Goal: Information Seeking & Learning: Learn about a topic

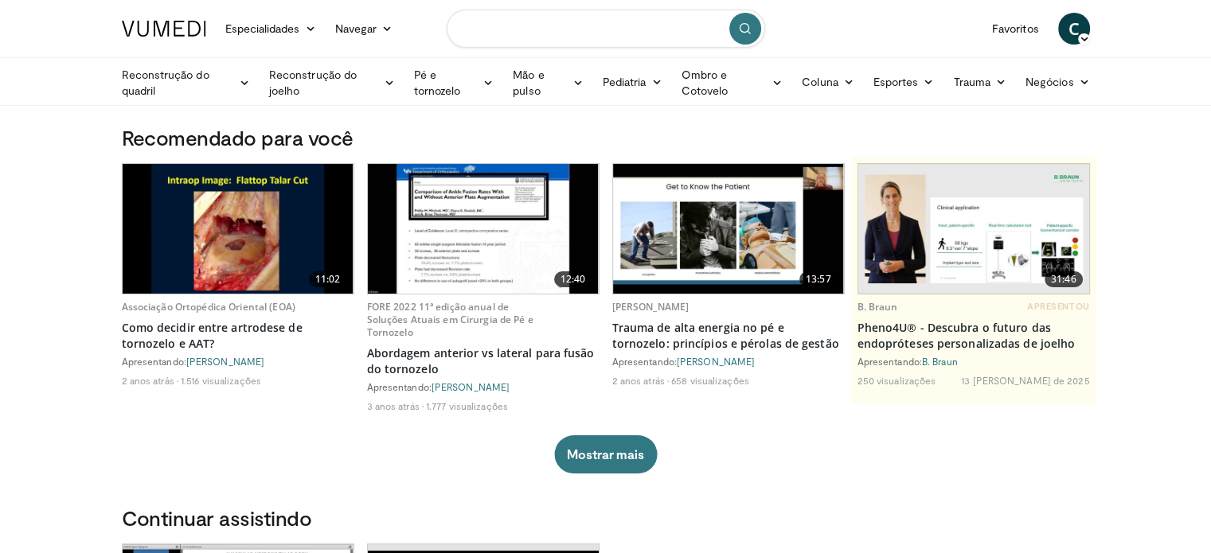
click at [586, 29] on input "Pesquisar tópicos, intervenções" at bounding box center [606, 29] width 318 height 38
type input "**********"
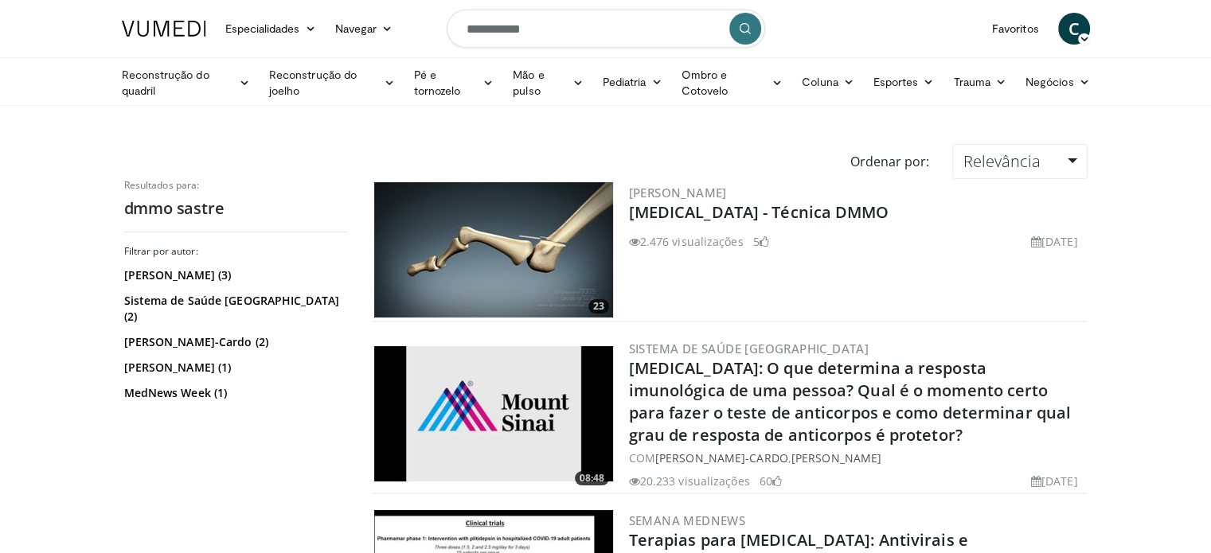
click at [519, 241] on img at bounding box center [493, 249] width 239 height 135
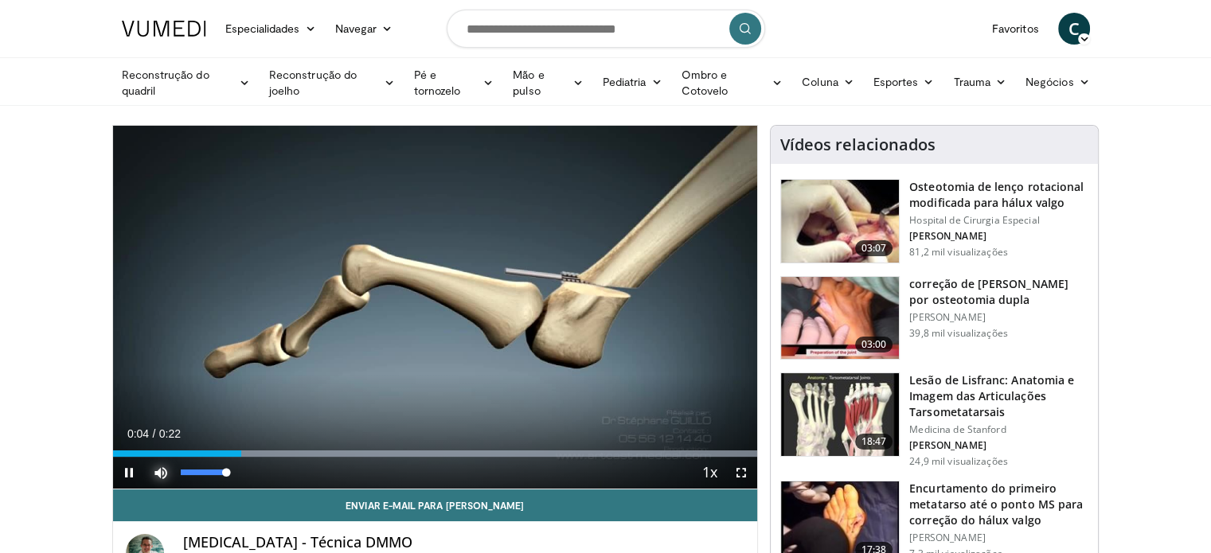
click at [164, 470] on span "Video Player" at bounding box center [161, 473] width 32 height 32
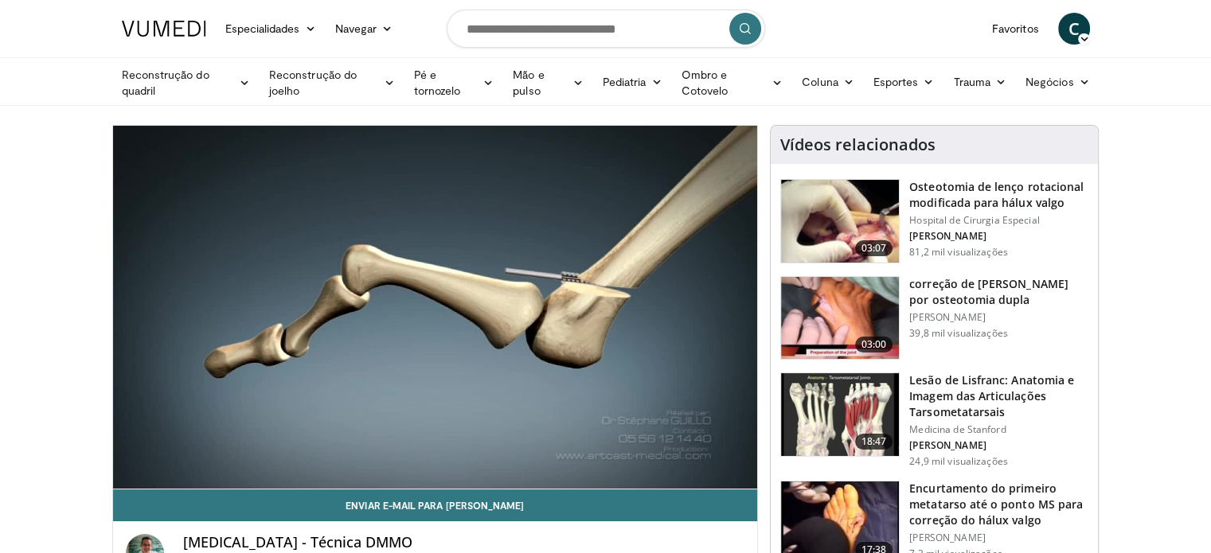
click at [164, 470] on div "10 seconds Tap to unmute" at bounding box center [435, 307] width 645 height 363
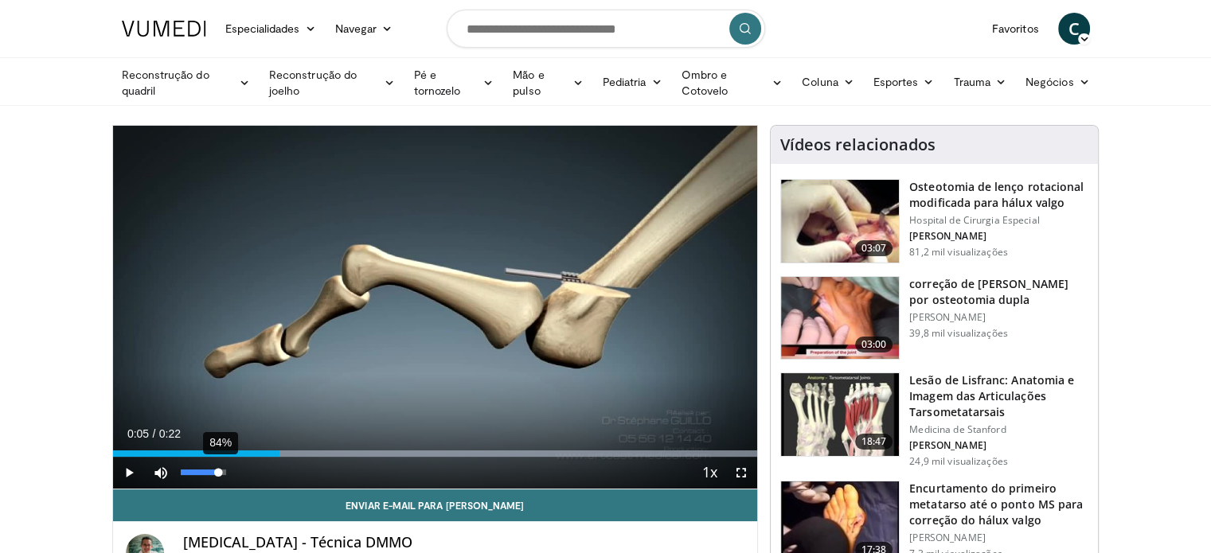
drag, startPoint x: 177, startPoint y: 470, endPoint x: 218, endPoint y: 478, distance: 42.2
click at [218, 478] on div "84%" at bounding box center [204, 473] width 56 height 32
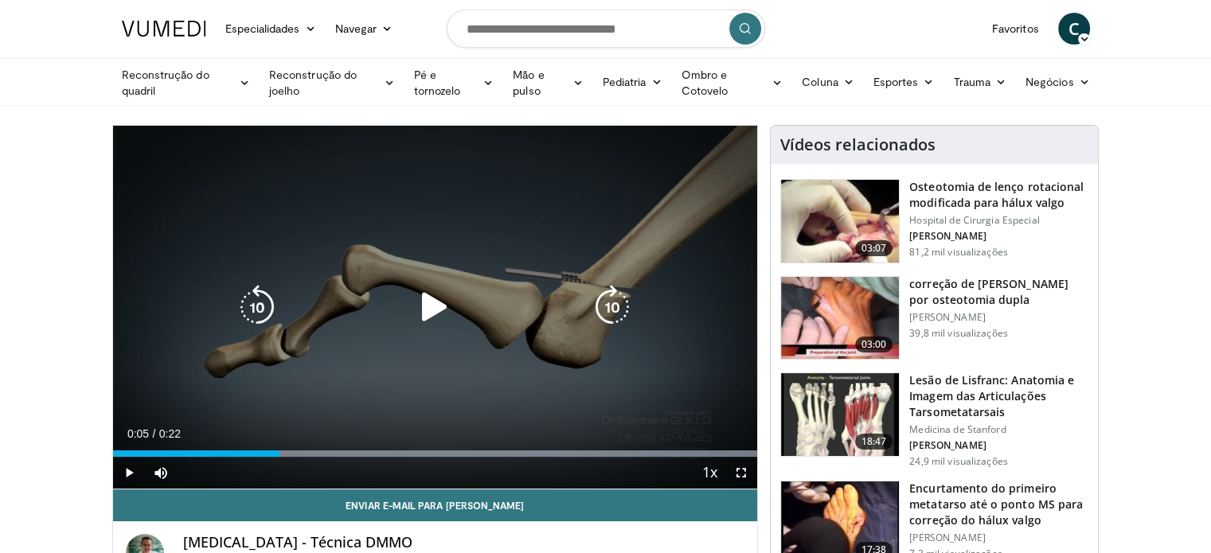
click at [430, 305] on icon "Video Player" at bounding box center [434, 307] width 45 height 45
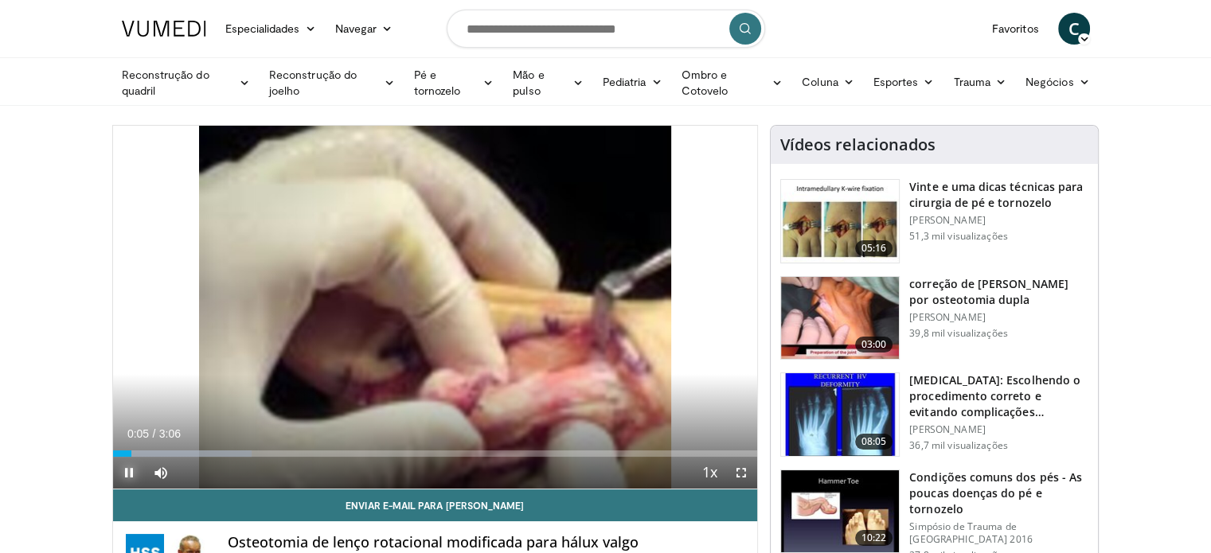
click at [125, 474] on span "Video Player" at bounding box center [129, 473] width 32 height 32
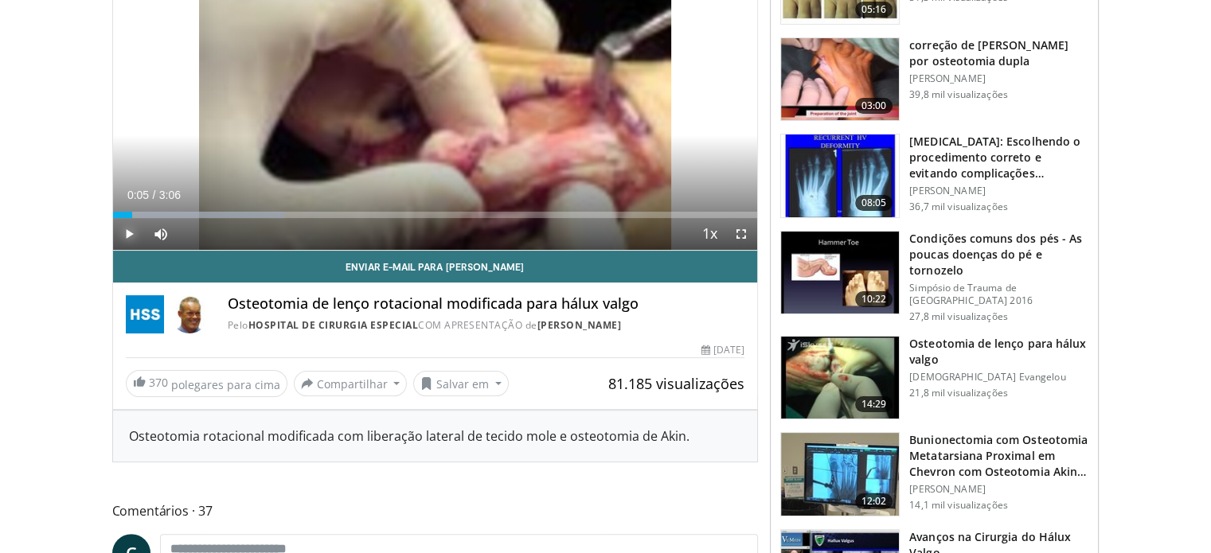
scroll to position [318, 0]
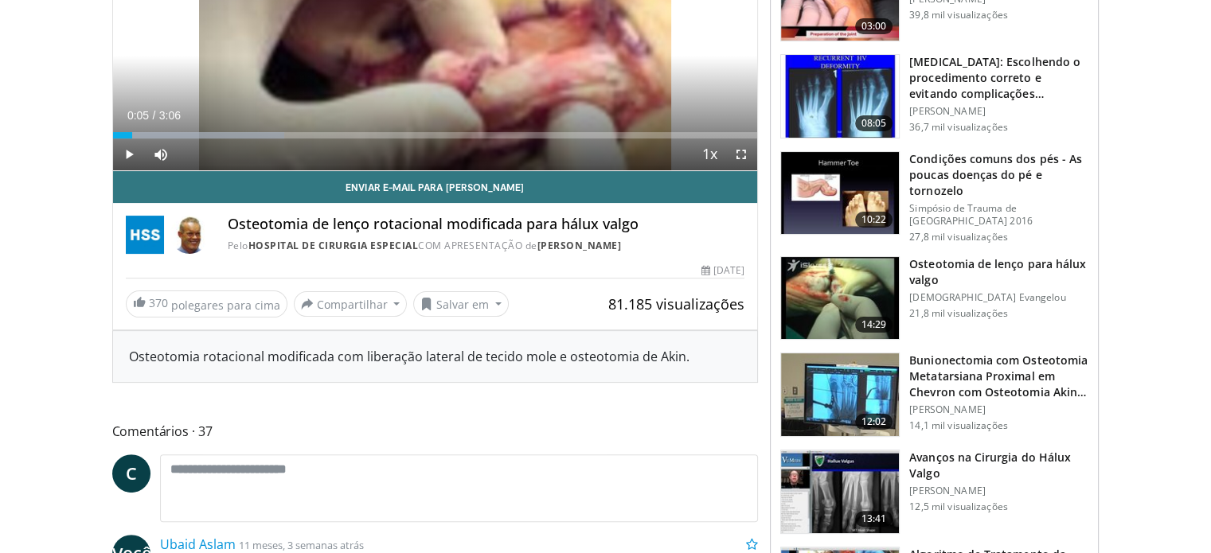
click at [844, 378] on img at bounding box center [840, 394] width 118 height 83
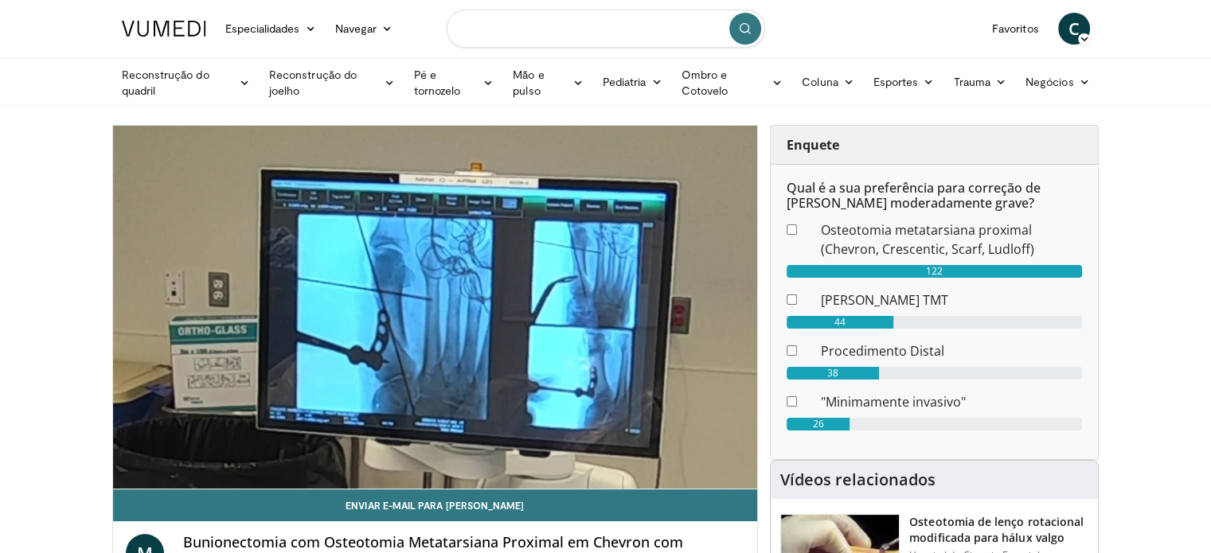
click at [542, 32] on input "Pesquisar tópicos, intervenções" at bounding box center [606, 29] width 318 height 38
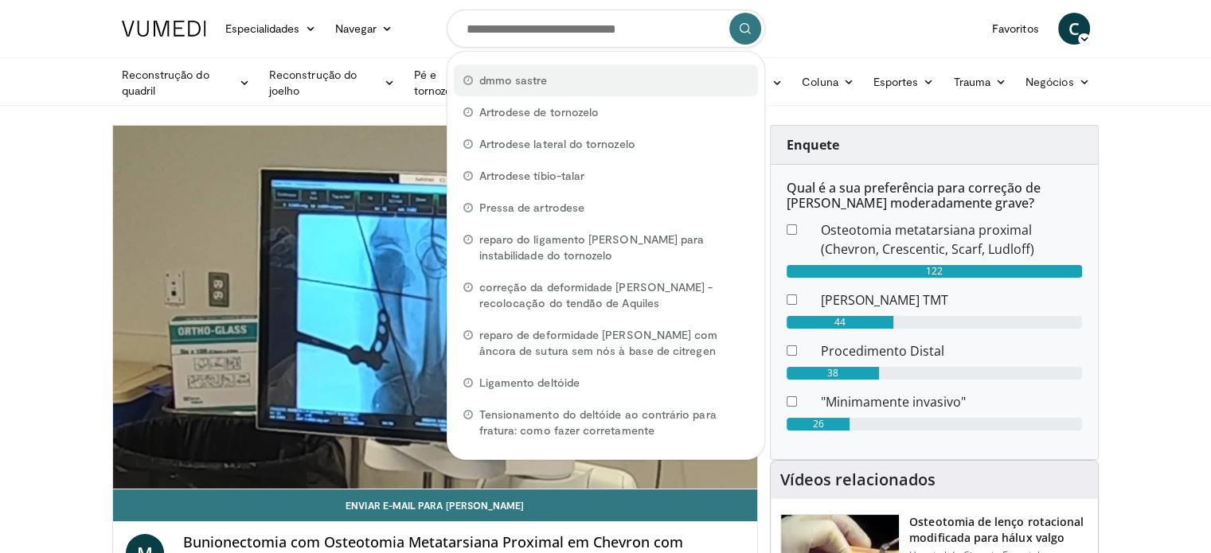
click at [525, 77] on font "dmmo sastre" at bounding box center [513, 80] width 68 height 14
type input "**********"
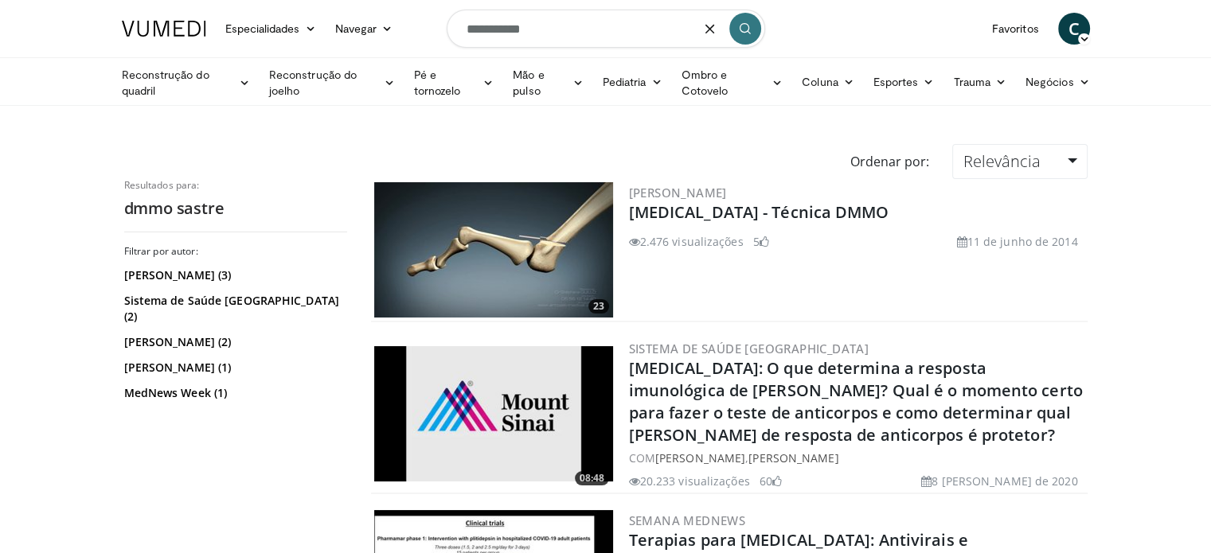
drag, startPoint x: 570, startPoint y: 25, endPoint x: 463, endPoint y: 18, distance: 106.9
click at [463, 18] on input "**********" at bounding box center [606, 29] width 318 height 38
type input "*********"
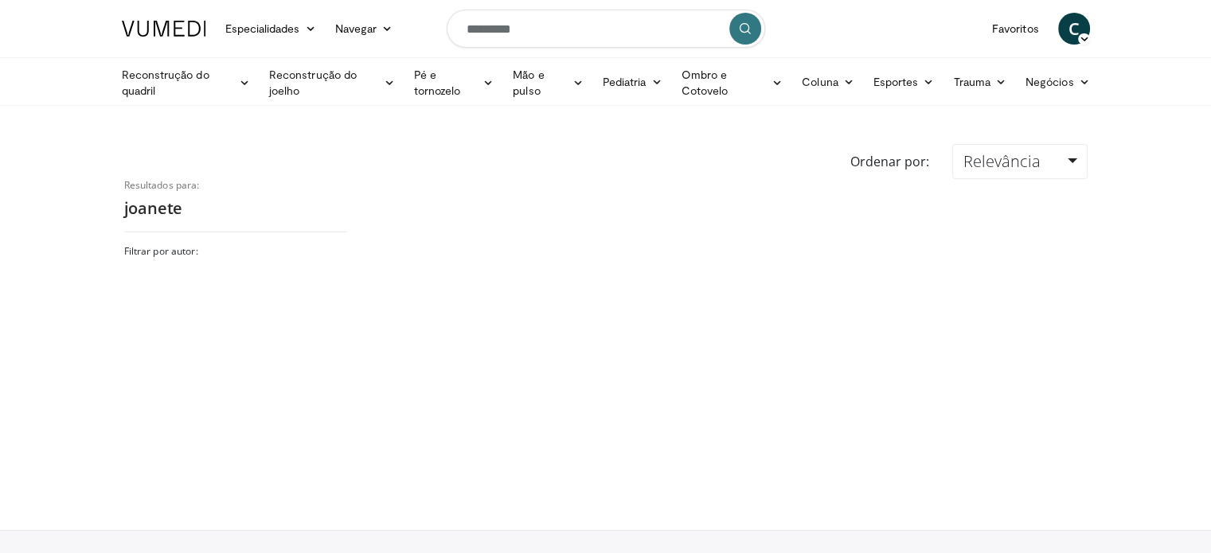
click at [576, 28] on input "*********" at bounding box center [606, 29] width 318 height 38
drag, startPoint x: 540, startPoint y: 30, endPoint x: 442, endPoint y: 30, distance: 97.9
click at [436, 31] on nav "Especialidades Medicina de Adultos e Família Alergia, Asma, Imunologia Anestesi…" at bounding box center [605, 28] width 987 height 57
type input "**********"
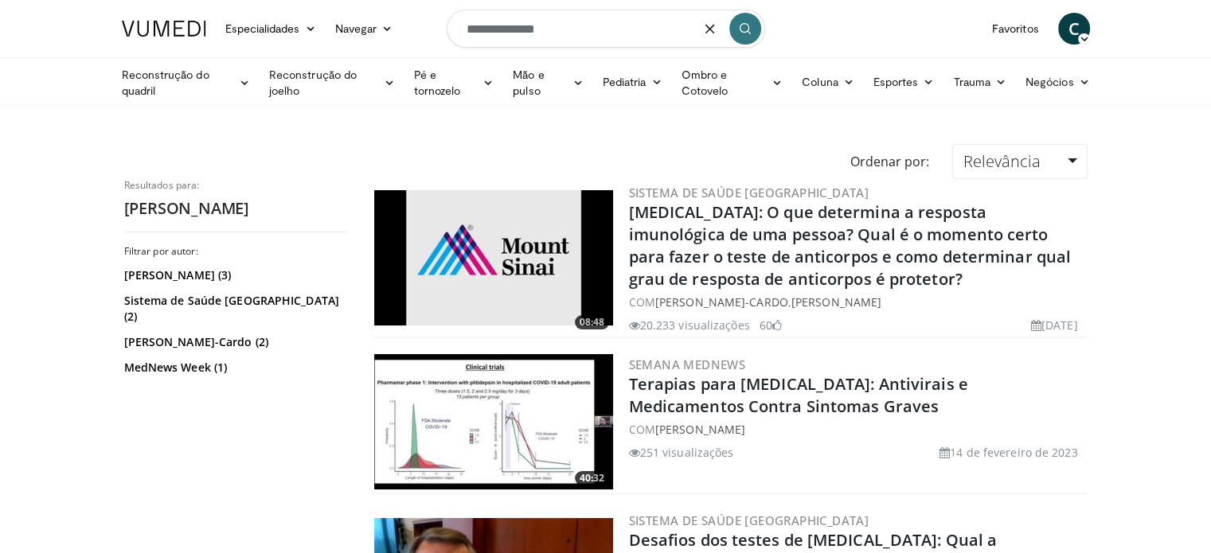
drag, startPoint x: 589, startPoint y: 26, endPoint x: 462, endPoint y: 38, distance: 127.9
click at [457, 38] on input "**********" at bounding box center [606, 29] width 318 height 38
click at [519, 30] on input "**********" at bounding box center [606, 29] width 318 height 38
click at [589, 34] on input "**********" at bounding box center [606, 29] width 318 height 38
type input "**********"
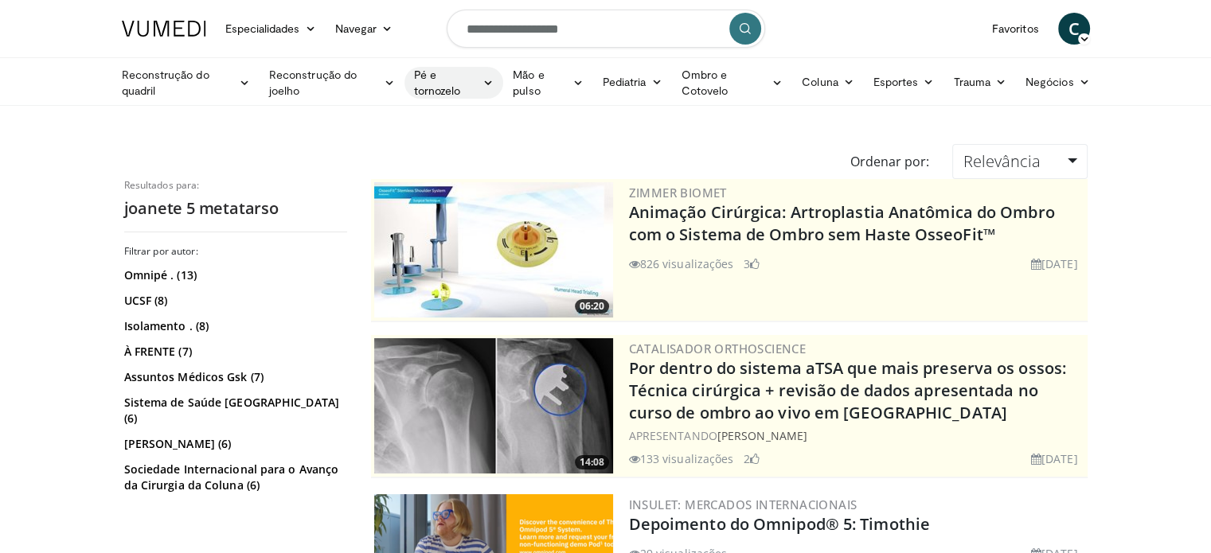
click at [420, 72] on font "Pé e tornozelo" at bounding box center [437, 82] width 47 height 29
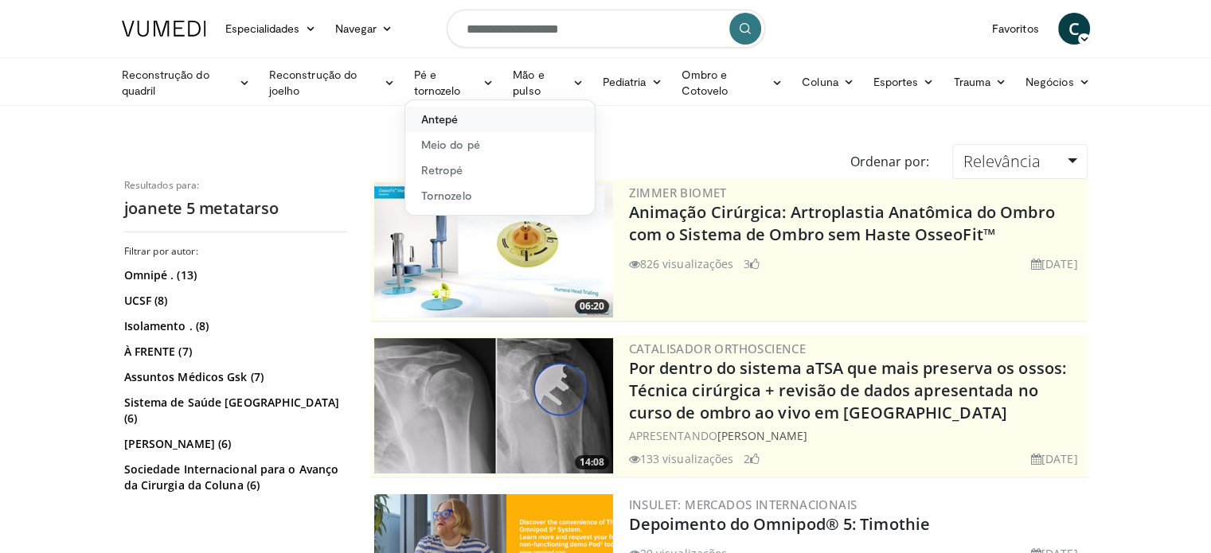
click at [436, 120] on font "Antepé" at bounding box center [439, 119] width 37 height 14
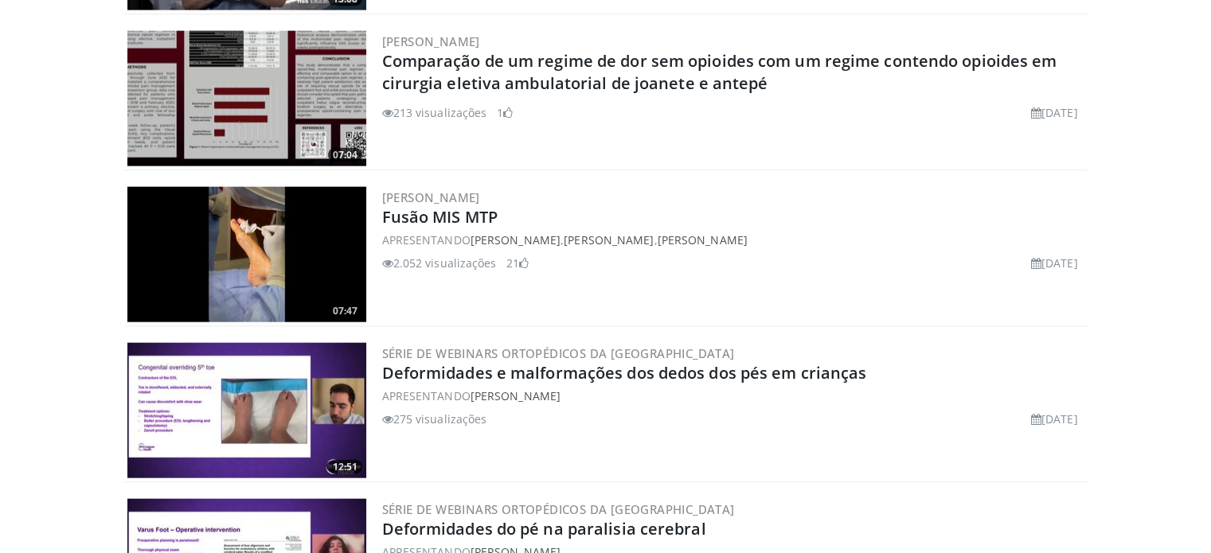
scroll to position [3728, 0]
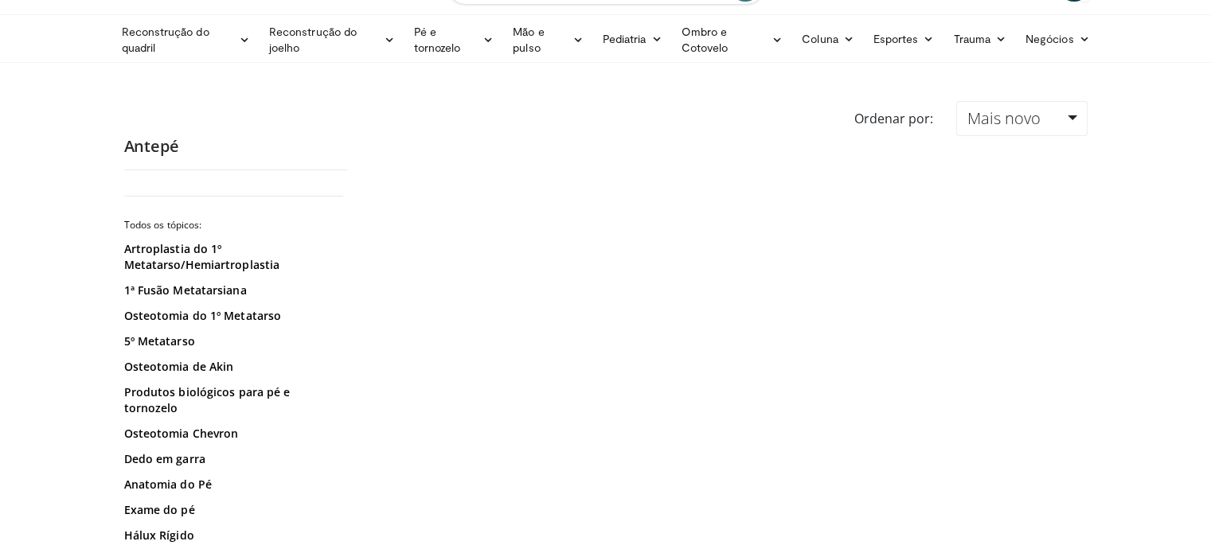
scroll to position [80, 0]
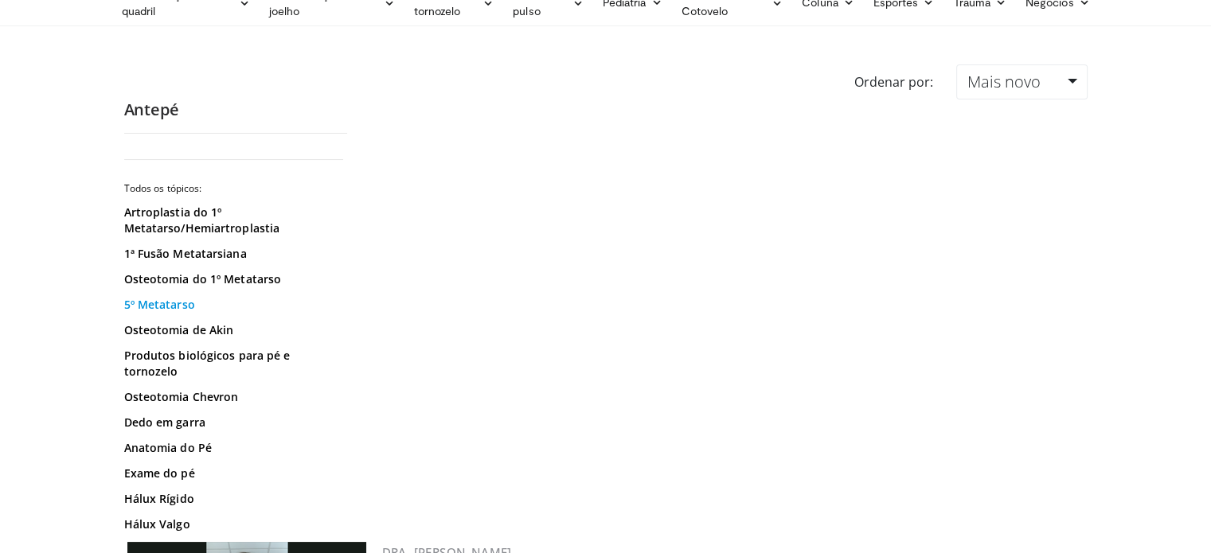
click at [167, 299] on font "5º Metatarso" at bounding box center [159, 304] width 71 height 15
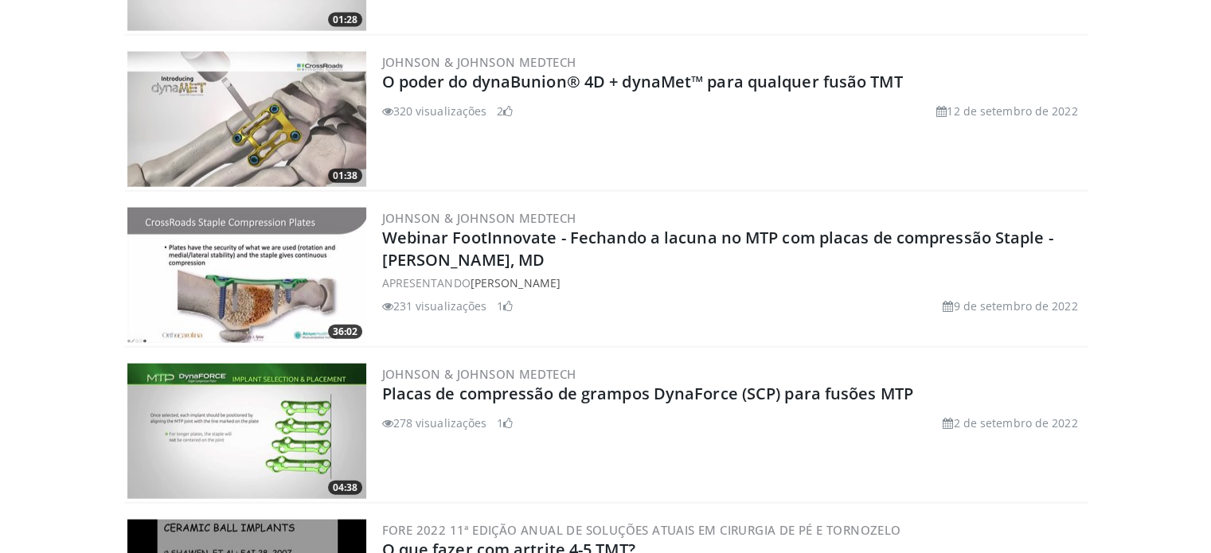
scroll to position [3742, 0]
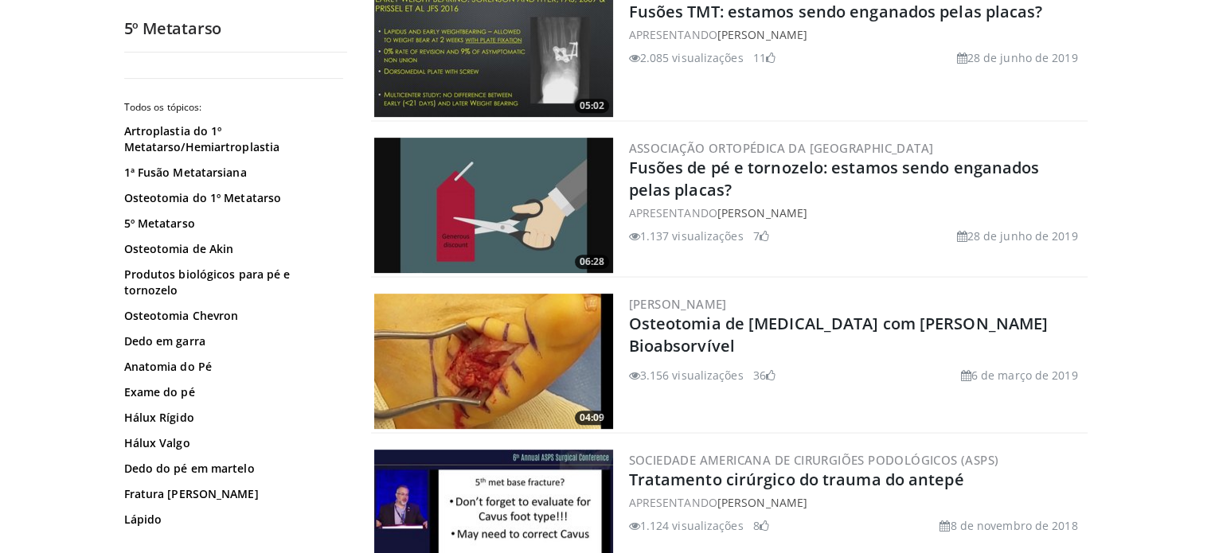
scroll to position [717, 0]
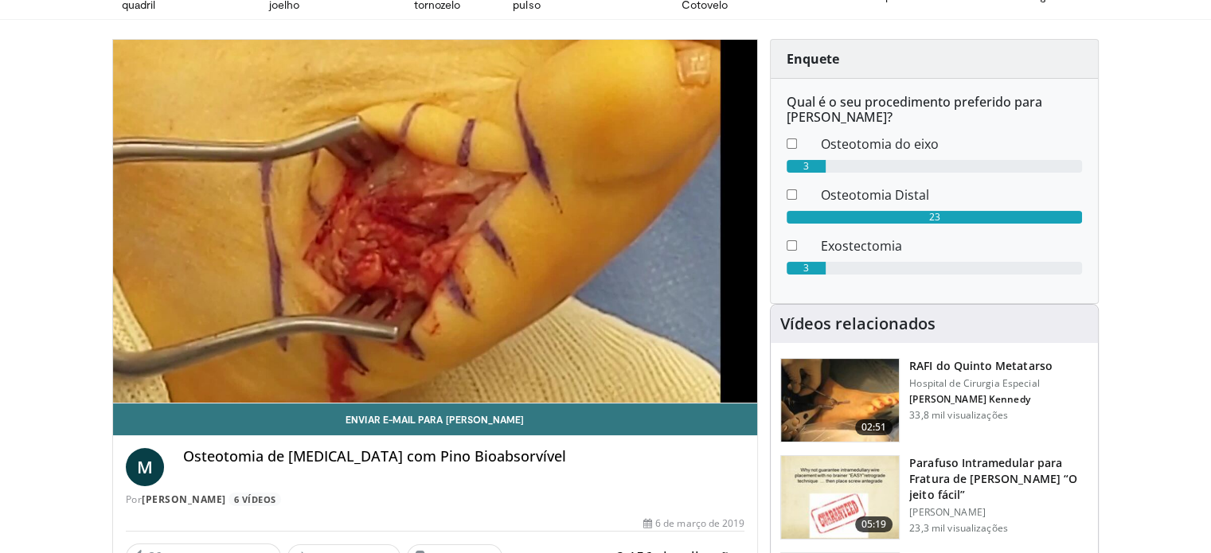
scroll to position [159, 0]
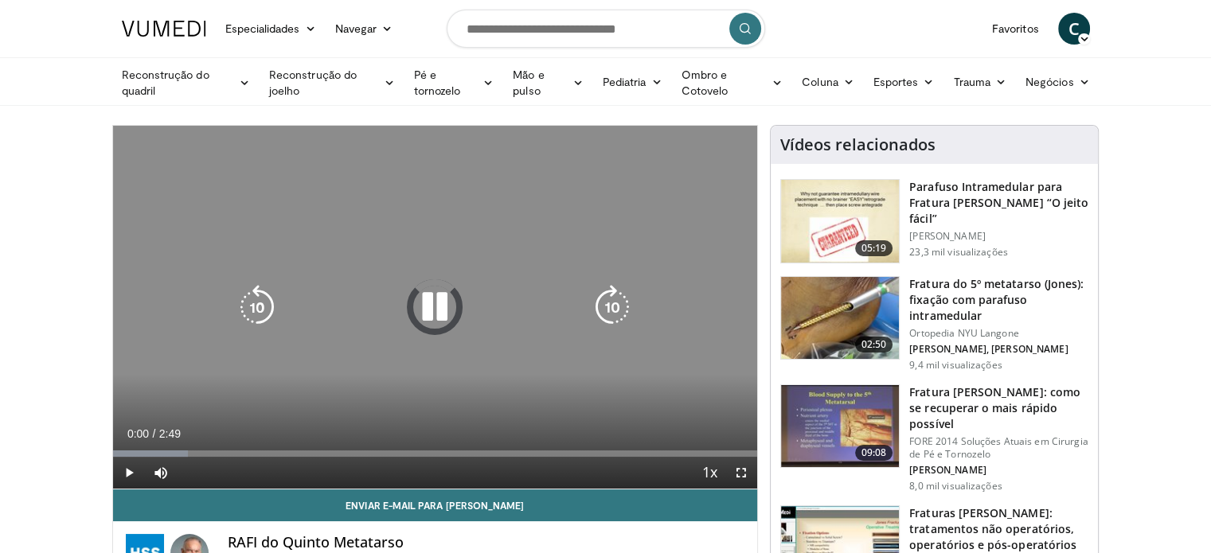
click at [443, 307] on icon "Video Player" at bounding box center [434, 307] width 45 height 45
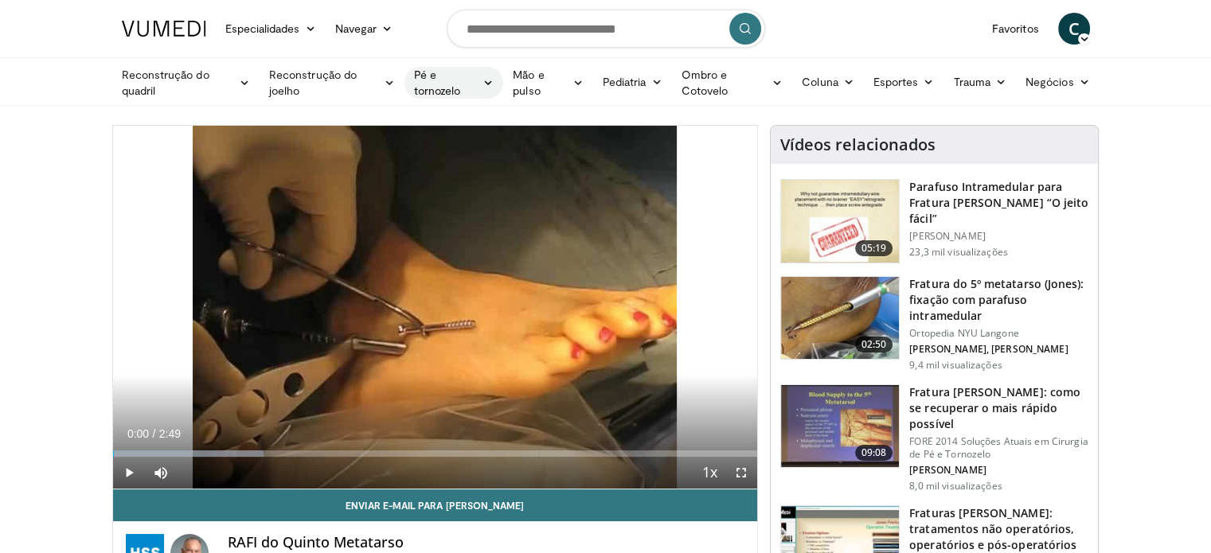
click at [428, 82] on font "Pé e tornozelo" at bounding box center [446, 83] width 64 height 32
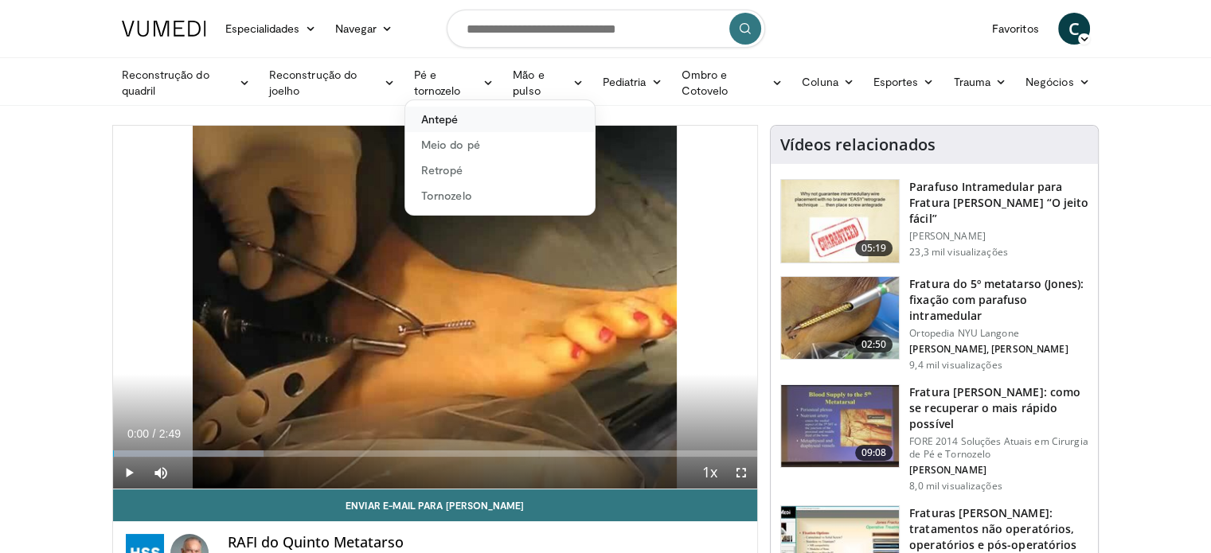
click at [432, 118] on font "Antepé" at bounding box center [439, 119] width 37 height 14
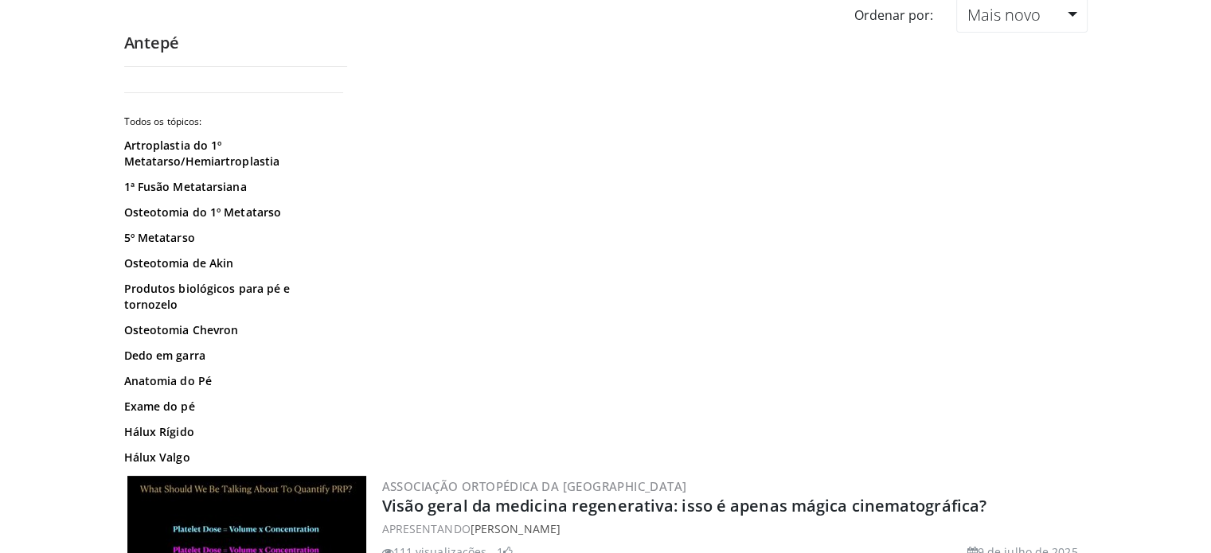
scroll to position [239, 0]
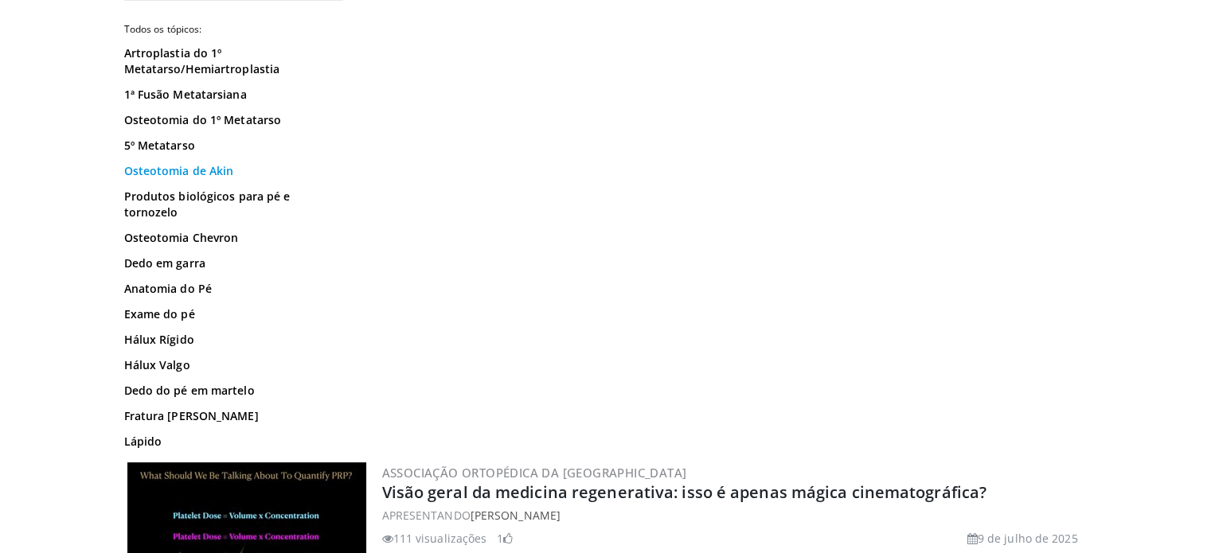
click at [171, 178] on font "Osteotomia de Akin" at bounding box center [179, 170] width 110 height 15
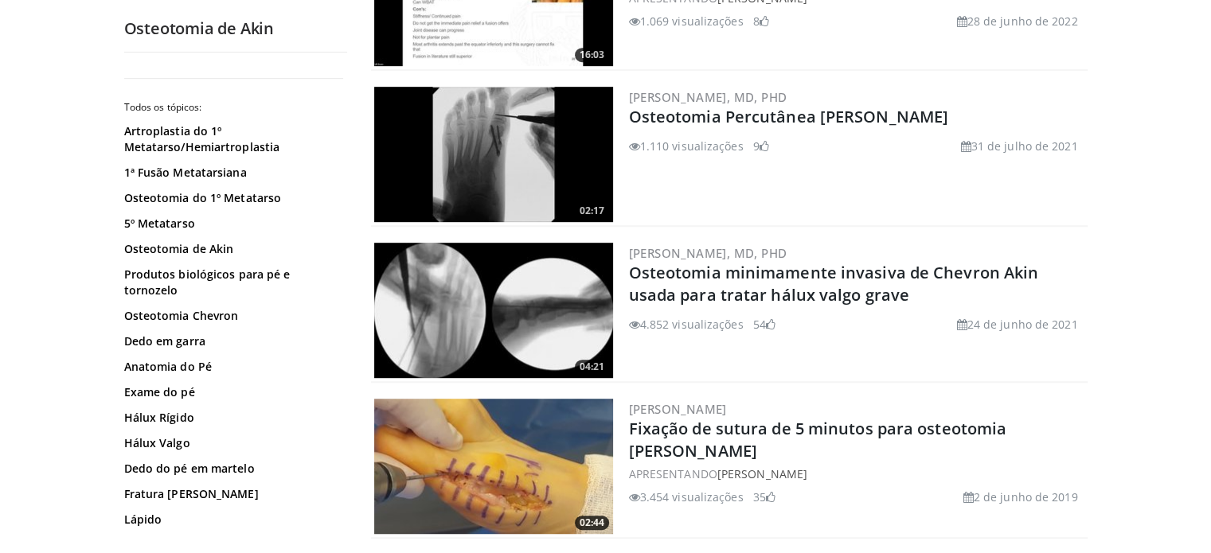
scroll to position [955, 0]
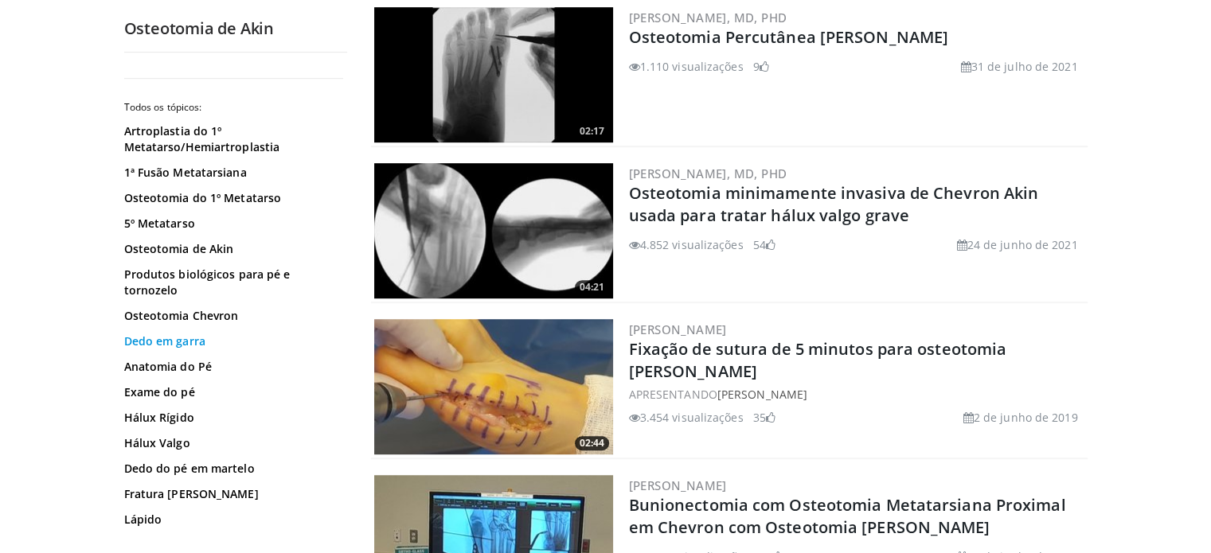
click at [188, 341] on font "Dedo em garra" at bounding box center [164, 341] width 81 height 15
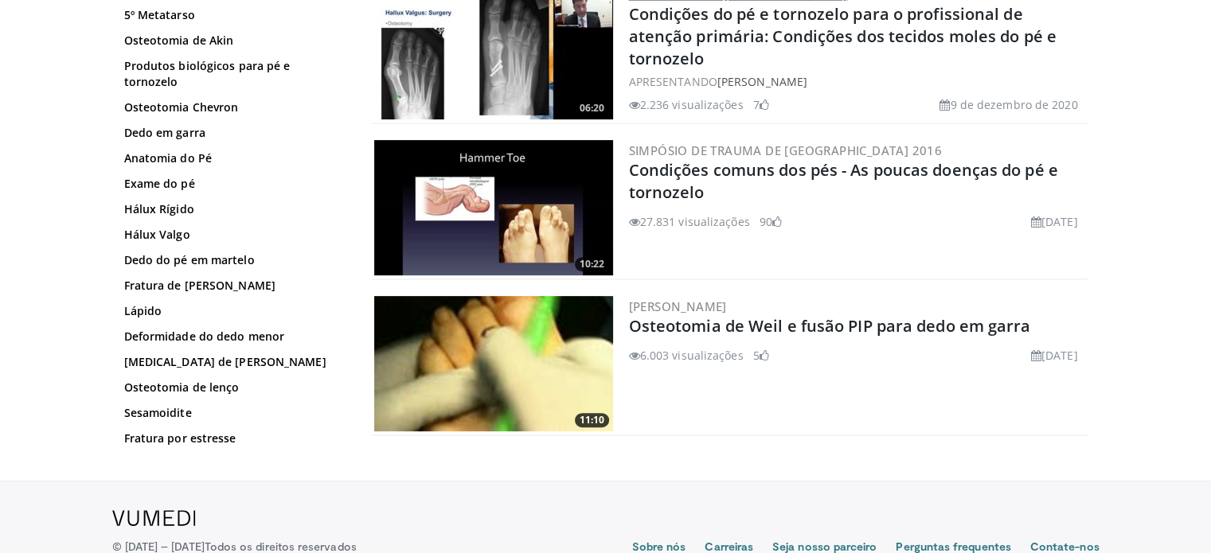
scroll to position [559, 0]
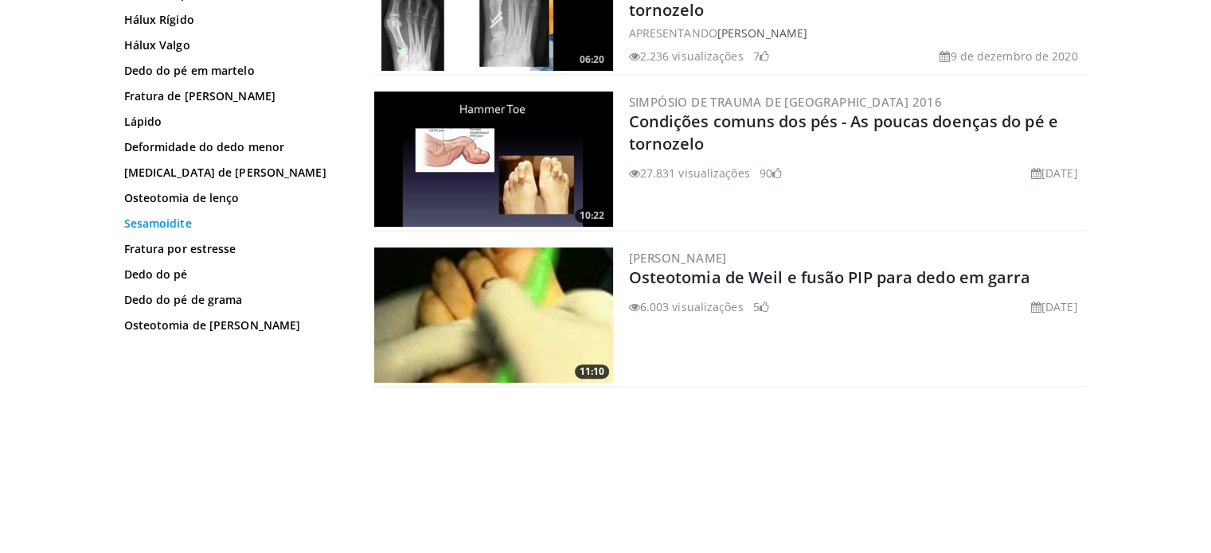
click at [166, 220] on font "Sesamoidite" at bounding box center [158, 223] width 68 height 15
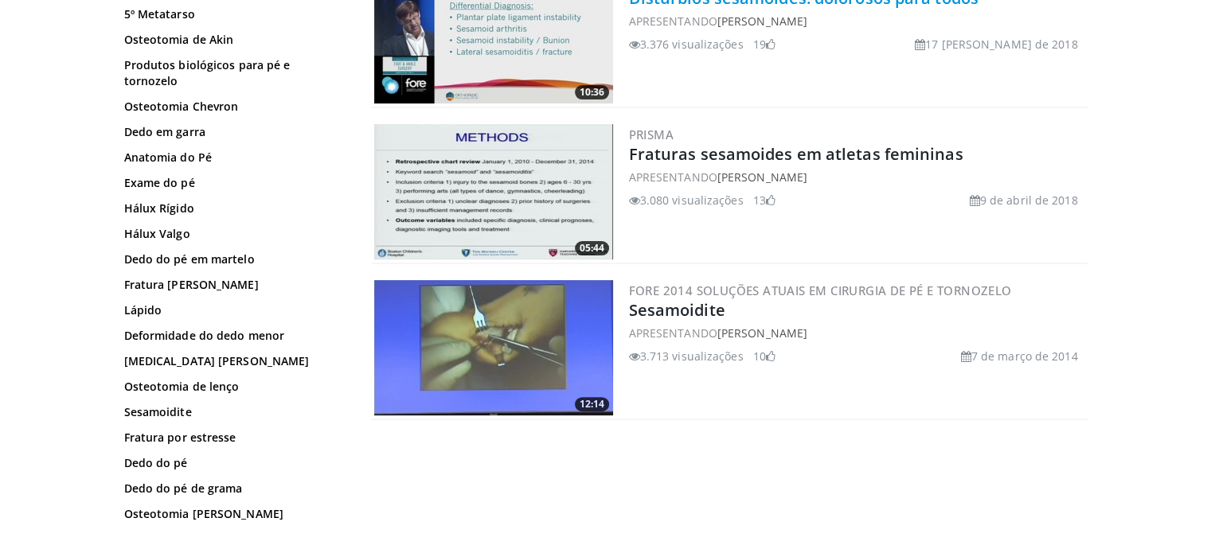
scroll to position [398, 0]
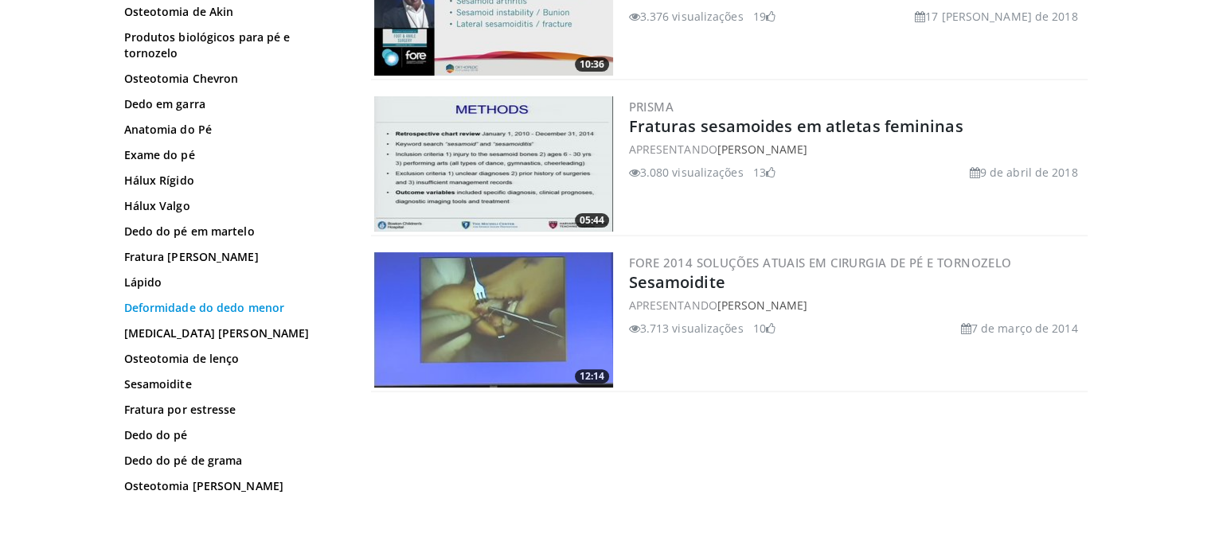
click at [223, 306] on font "Deformidade do dedo menor" at bounding box center [204, 307] width 161 height 15
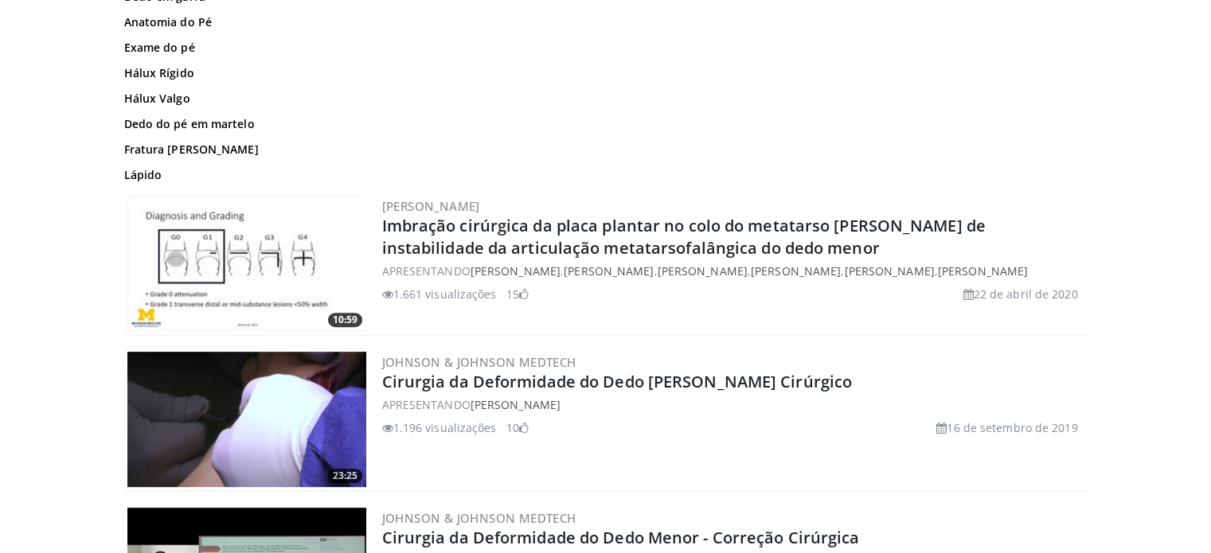
scroll to position [478, 0]
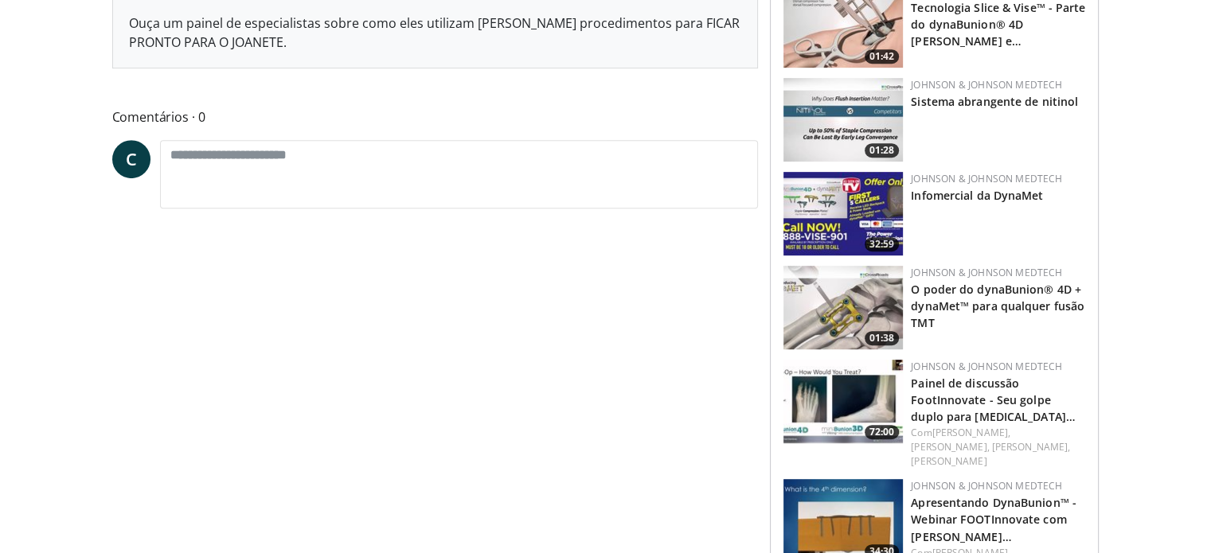
scroll to position [796, 0]
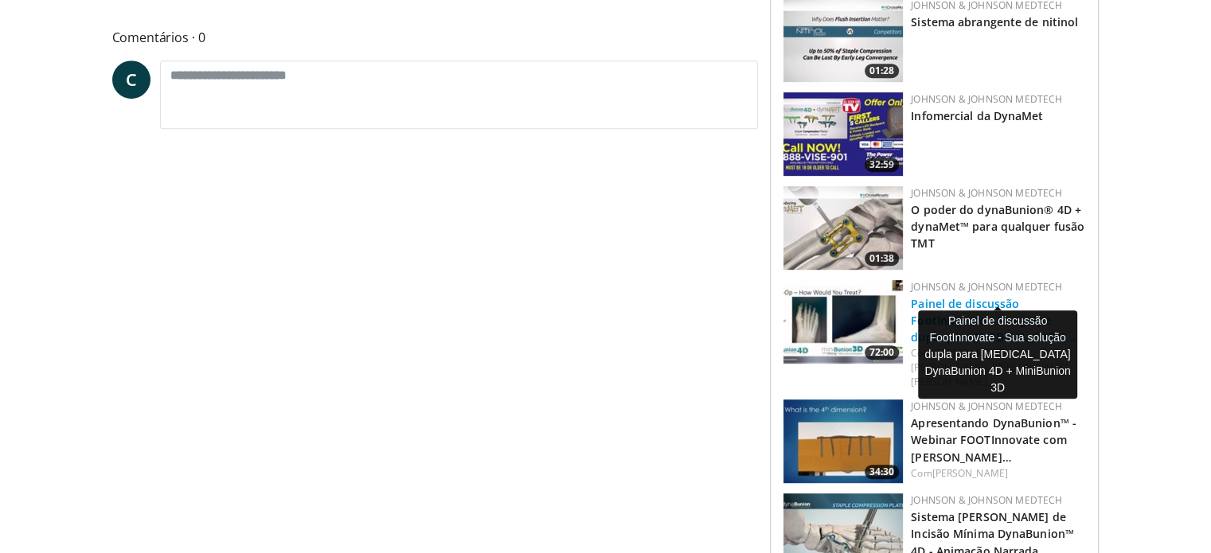
click at [974, 296] on font "Painel de discussão FootInnovate - Seu golpe duplo para Hallux Valgus…" at bounding box center [993, 320] width 165 height 49
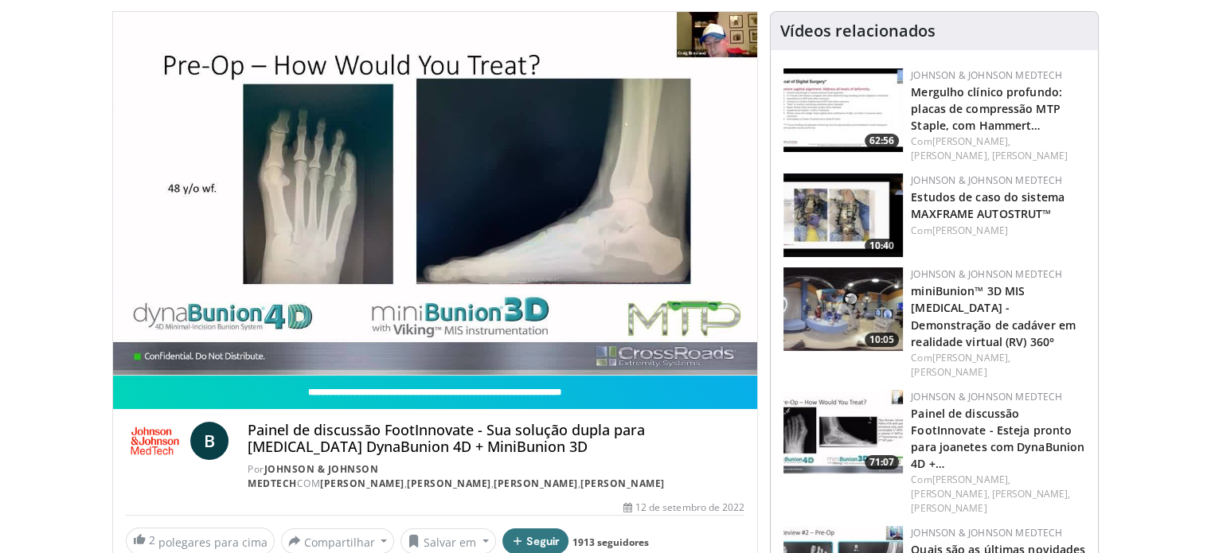
scroll to position [159, 0]
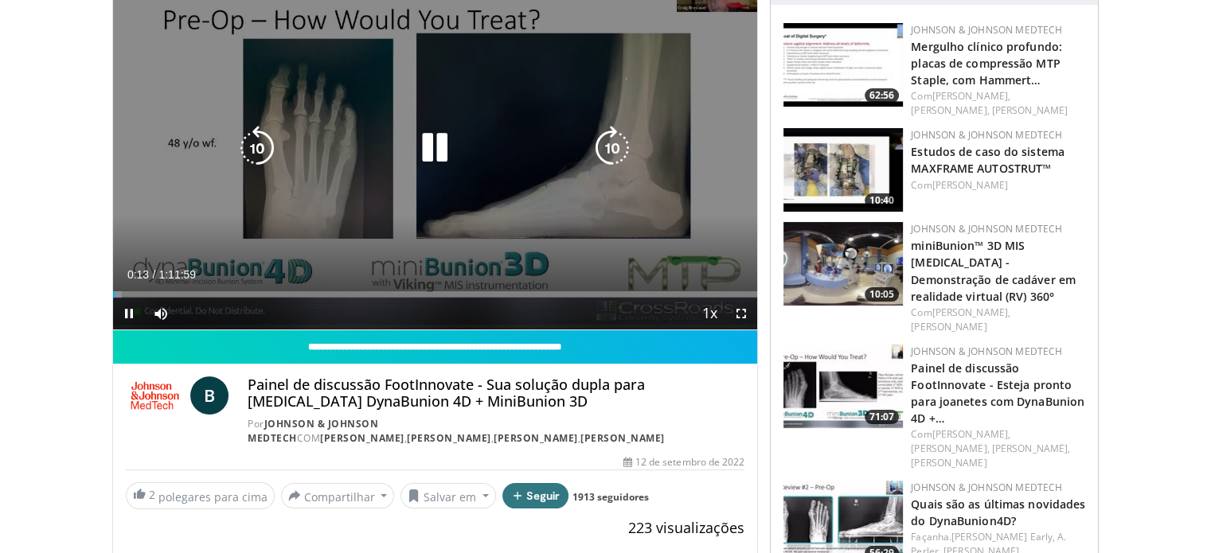
click at [610, 139] on icon "Video Player" at bounding box center [612, 148] width 45 height 45
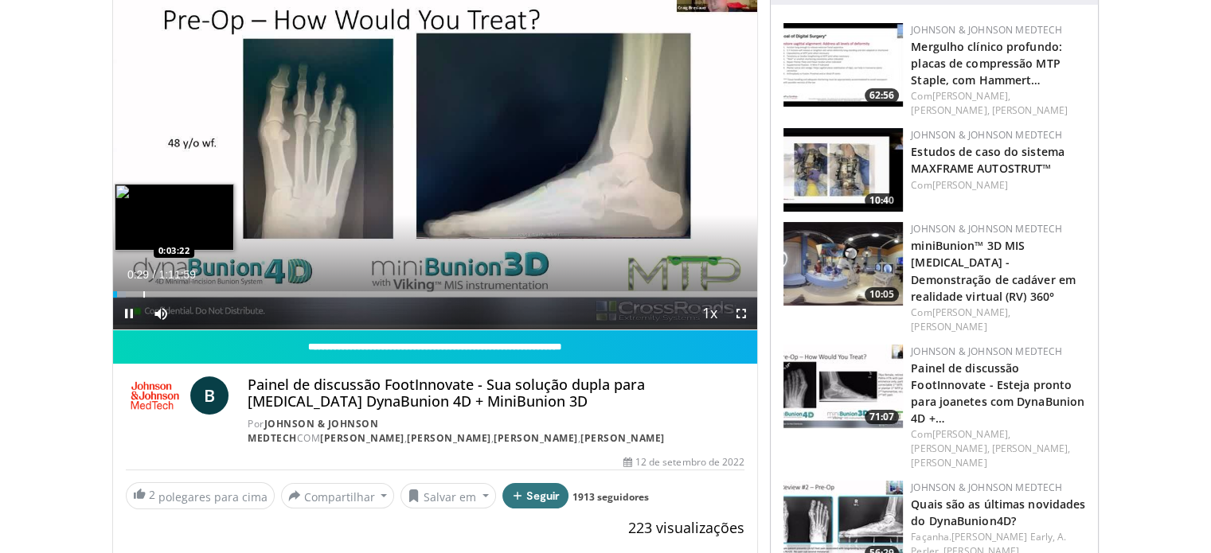
click at [143, 288] on div "Loaded : 2.06% 0:00:29 0:03:22" at bounding box center [435, 290] width 645 height 15
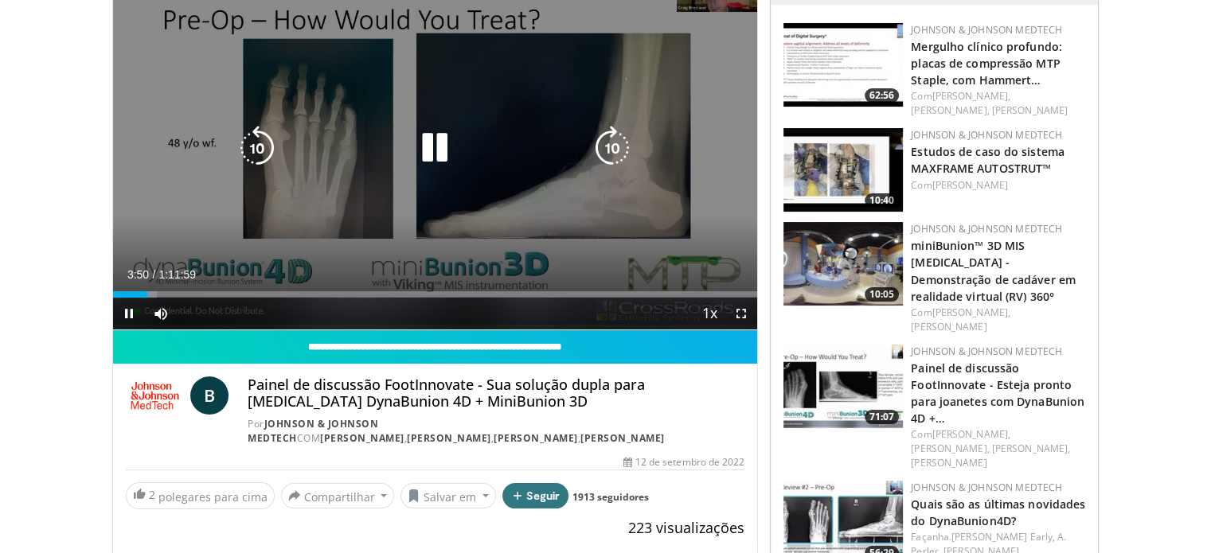
click at [437, 143] on icon "Video Player" at bounding box center [434, 148] width 45 height 45
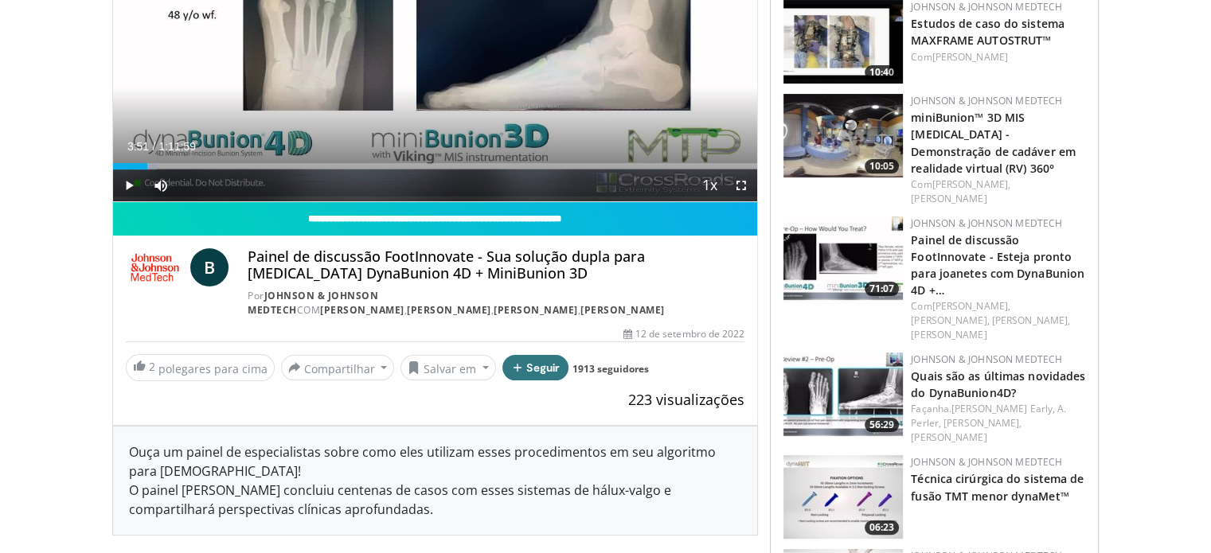
scroll to position [0, 0]
